Goal: Navigation & Orientation: Find specific page/section

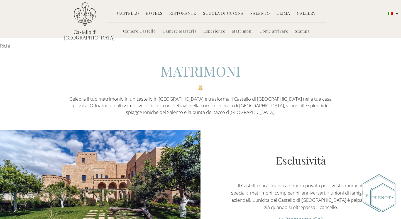
click at [302, 12] on link "Gallery" at bounding box center [306, 14] width 19 height 6
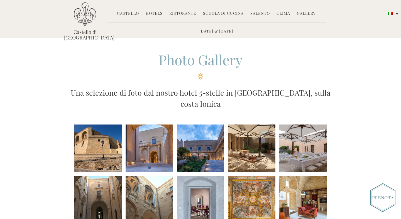
click at [132, 14] on link "Castello" at bounding box center [128, 14] width 22 height 6
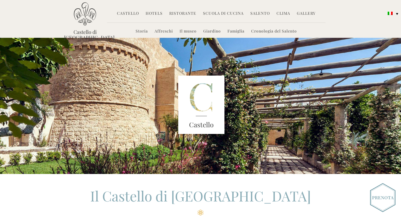
click at [154, 15] on link "Hotels" at bounding box center [154, 14] width 17 height 6
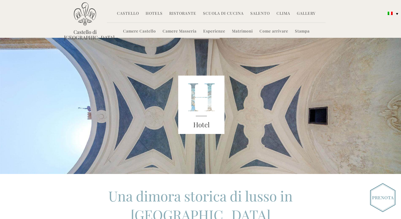
click at [246, 30] on link "Matrimoni" at bounding box center [242, 31] width 21 height 6
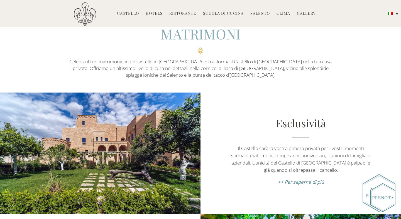
scroll to position [44, 0]
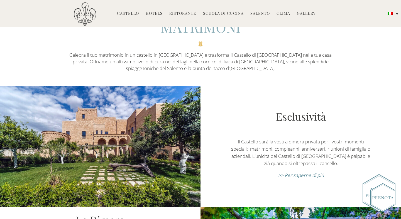
click at [296, 175] on em ">> Per saperne di più" at bounding box center [301, 175] width 46 height 6
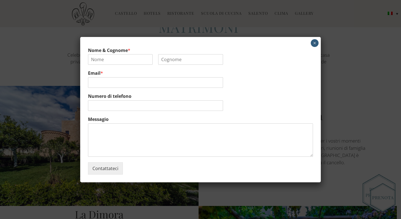
click at [314, 44] on button "×" at bounding box center [315, 43] width 8 height 8
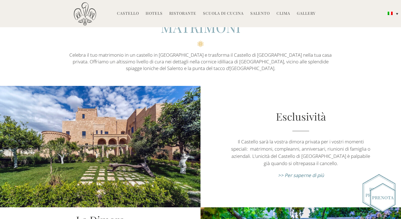
click at [259, 14] on link "Salento" at bounding box center [259, 14] width 19 height 6
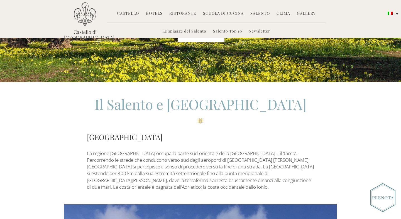
scroll to position [88, 0]
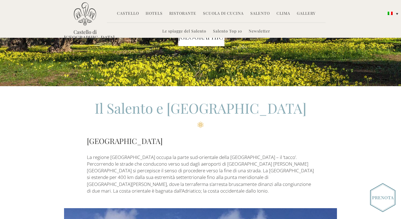
click at [300, 13] on link "Gallery" at bounding box center [306, 14] width 19 height 6
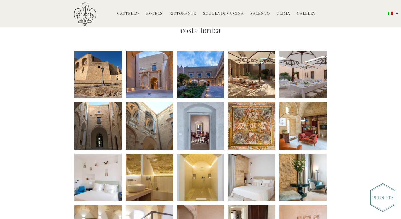
scroll to position [74, 0]
click at [107, 61] on li at bounding box center [97, 74] width 47 height 47
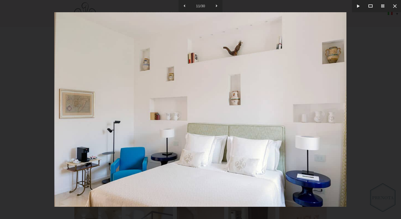
click at [367, 140] on div at bounding box center [200, 109] width 401 height 219
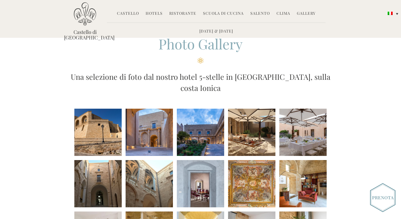
scroll to position [1, 0]
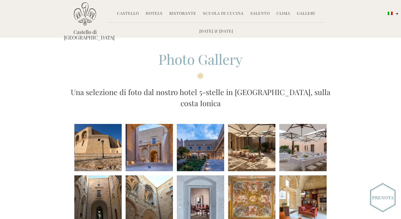
click at [102, 139] on li at bounding box center [97, 147] width 47 height 47
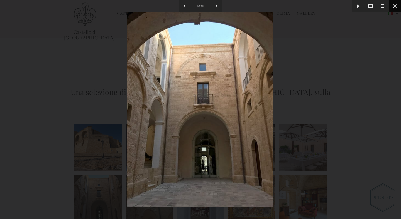
click at [394, 7] on button at bounding box center [395, 6] width 12 height 12
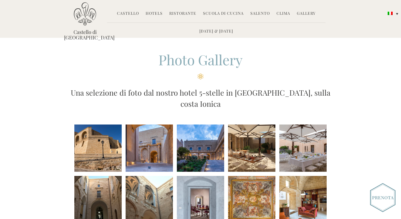
click at [131, 12] on link "Castello" at bounding box center [128, 14] width 22 height 6
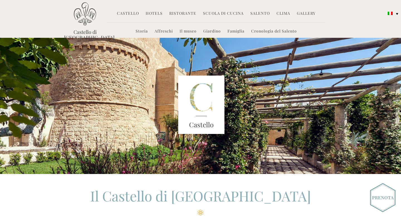
click at [153, 12] on link "Hotels" at bounding box center [154, 14] width 17 height 6
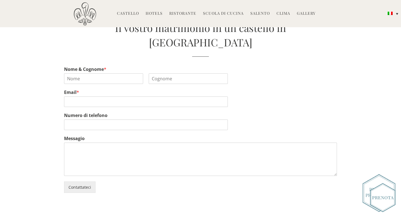
scroll to position [943, 0]
